Goal: Task Accomplishment & Management: Complete application form

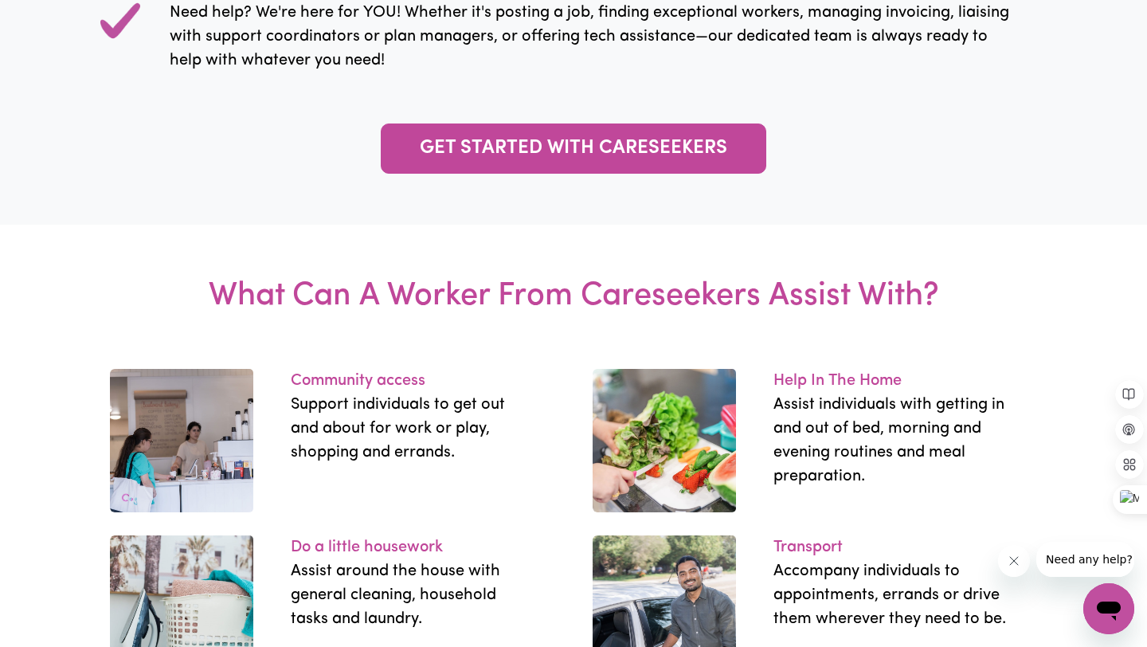
scroll to position [2412, 0]
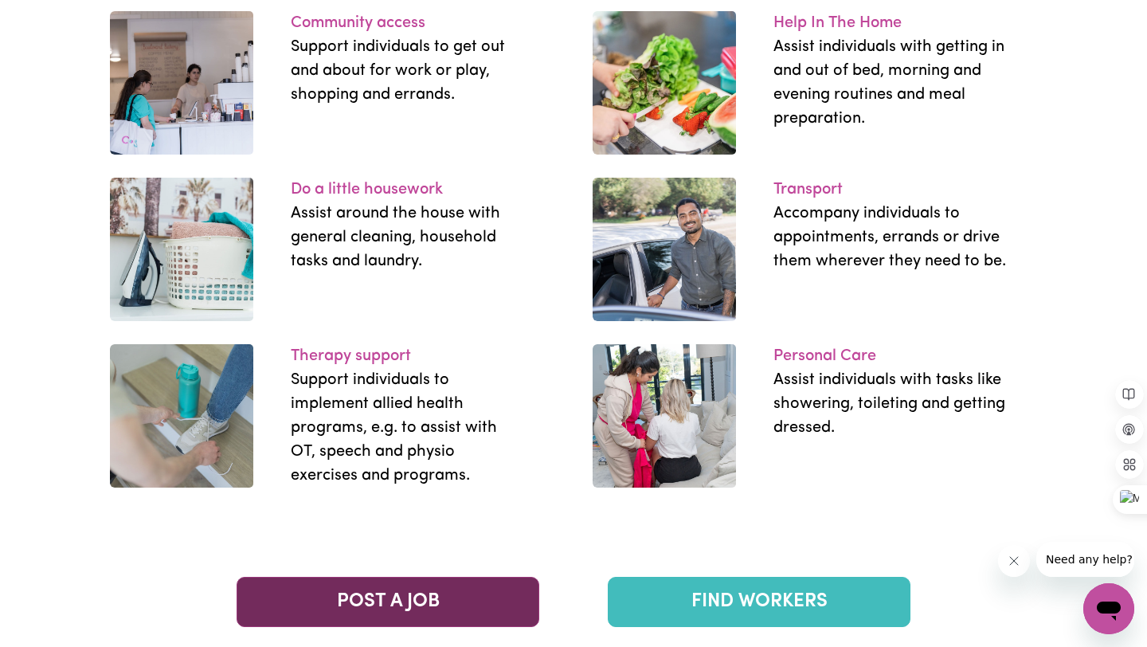
click at [448, 602] on link "POST A JOB" at bounding box center [388, 602] width 303 height 50
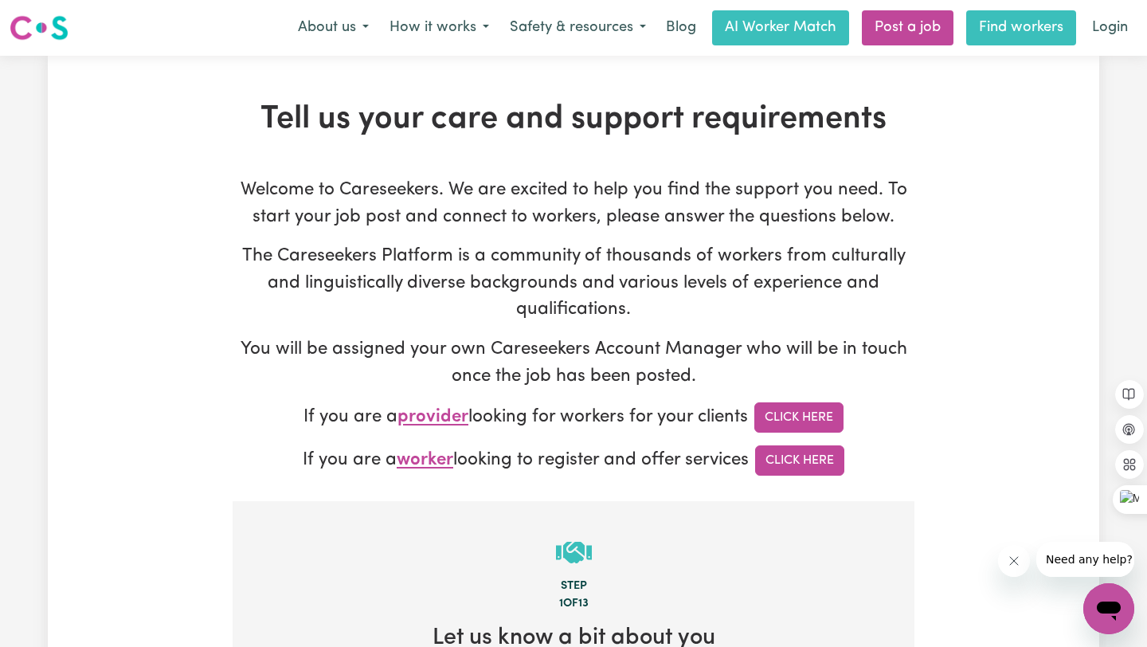
click at [1002, 13] on link "Find workers" at bounding box center [1021, 27] width 110 height 35
